Goal: Task Accomplishment & Management: Use online tool/utility

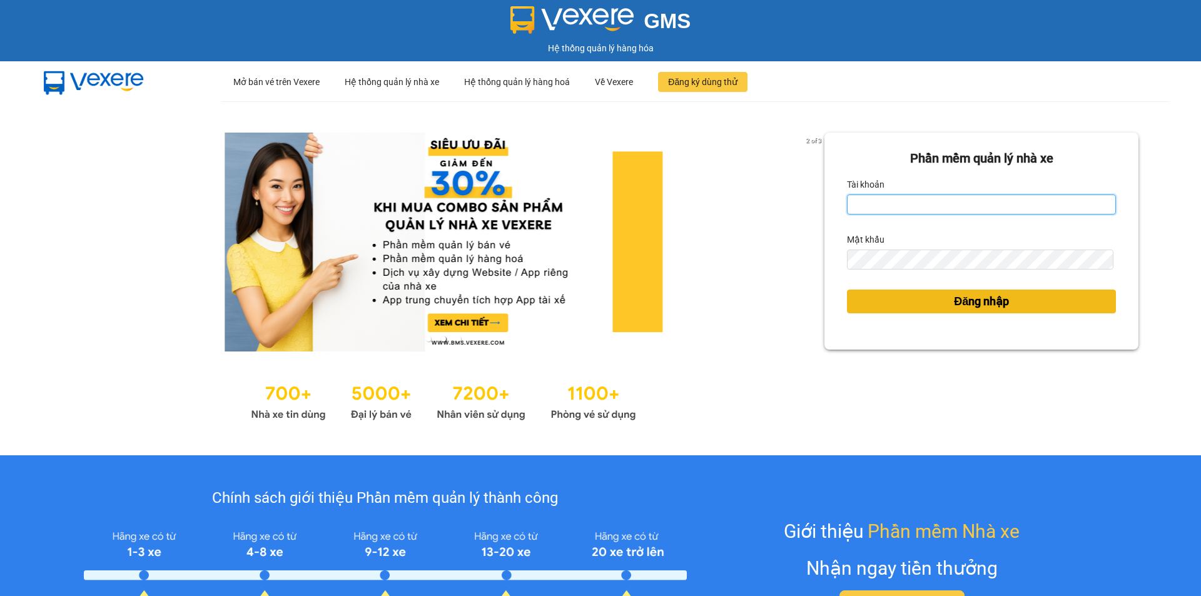
type input "vonhuy.hkot"
click at [908, 295] on button "Đăng nhập" at bounding box center [981, 302] width 269 height 24
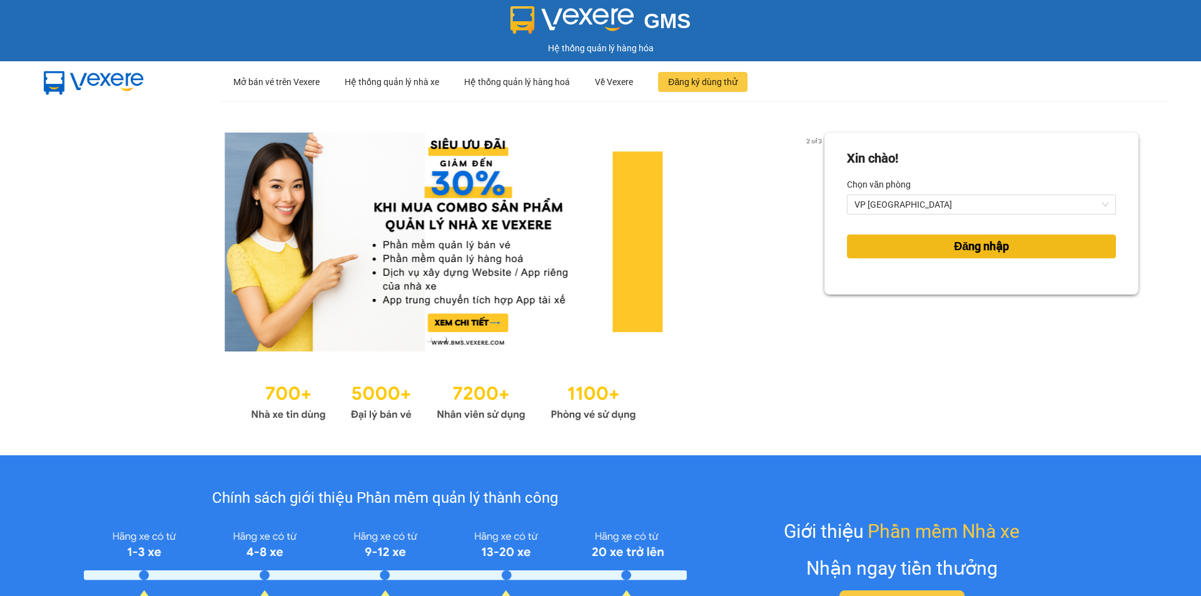
click at [909, 245] on button "Đăng nhập" at bounding box center [981, 247] width 269 height 24
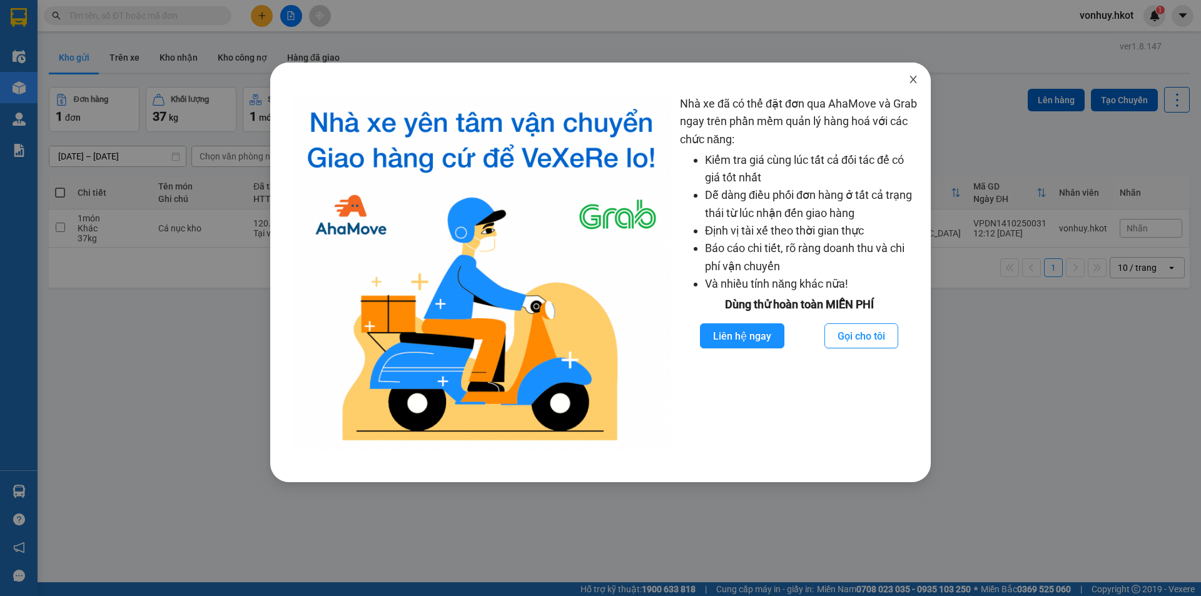
click at [917, 82] on icon "close" at bounding box center [913, 79] width 10 height 10
